Goal: Navigation & Orientation: Find specific page/section

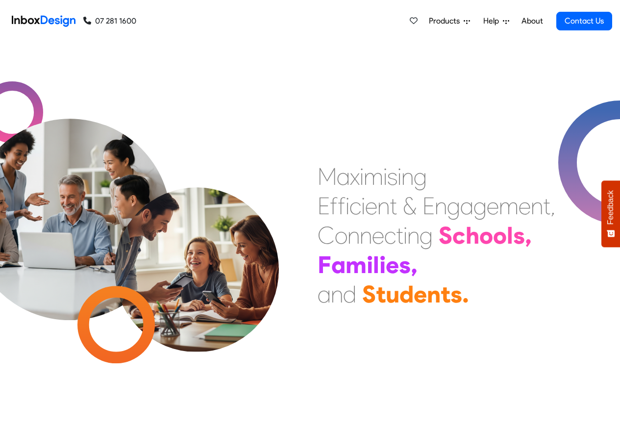
click at [533, 21] on link "About" at bounding box center [532, 21] width 27 height 20
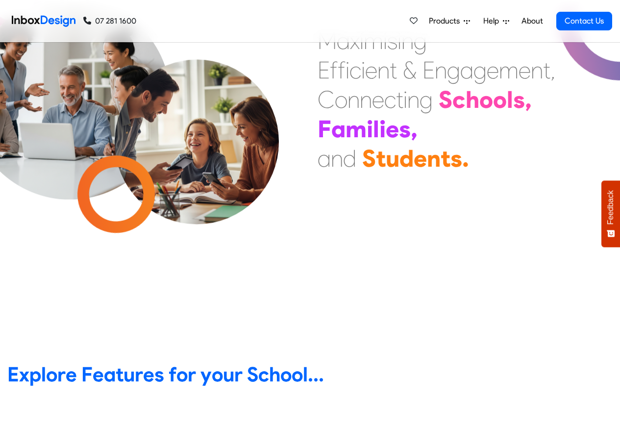
scroll to position [353, 0]
